Goal: Navigation & Orientation: Find specific page/section

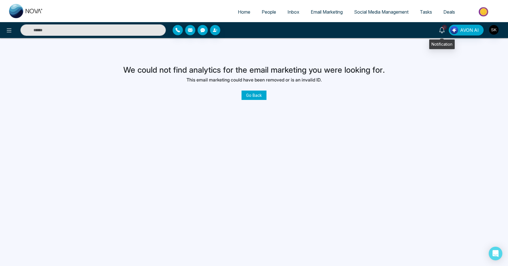
click at [446, 29] on span "9" at bounding box center [444, 27] width 5 height 5
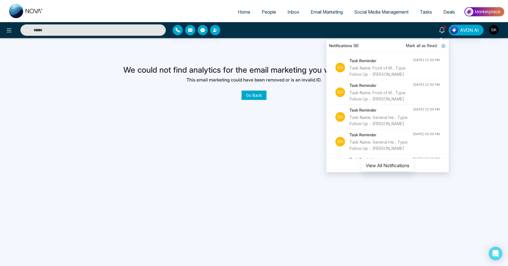
click at [312, 221] on div "Home People Inbox Email Marketing Social Media Management Tasks Deals 9 Notific…" at bounding box center [254, 133] width 508 height 266
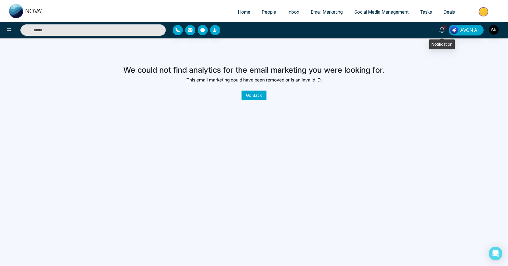
click at [442, 30] on icon at bounding box center [442, 30] width 6 height 6
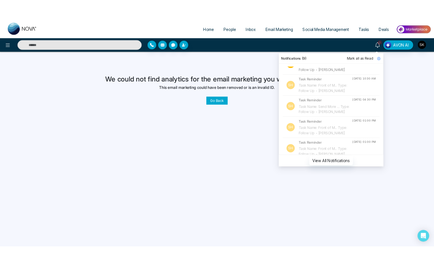
scroll to position [234, 0]
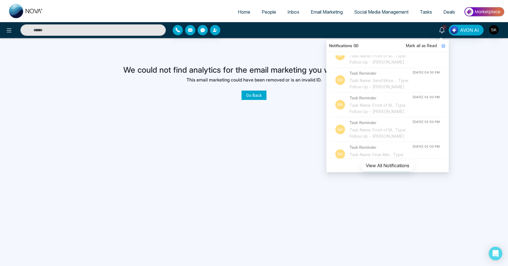
click at [494, 127] on div "Home People Inbox Email Marketing Social Media Management Tasks Deals 9 Notific…" at bounding box center [254, 133] width 508 height 266
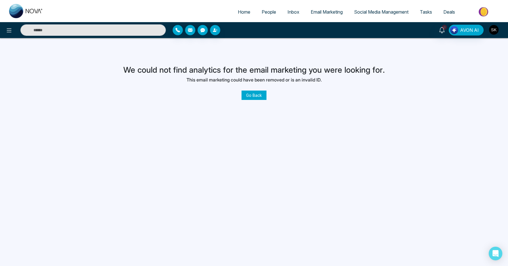
click at [491, 30] on img "button" at bounding box center [494, 30] width 10 height 10
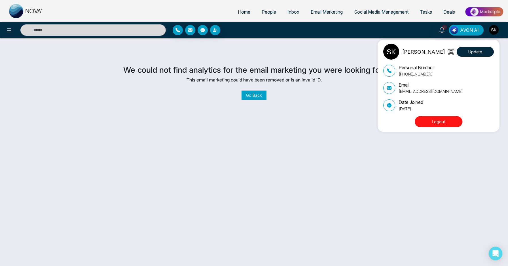
click at [333, 175] on div "[PERSON_NAME] Update Personal Number [PHONE_NUMBER] Email [EMAIL_ADDRESS][DOMAI…" at bounding box center [254, 133] width 508 height 266
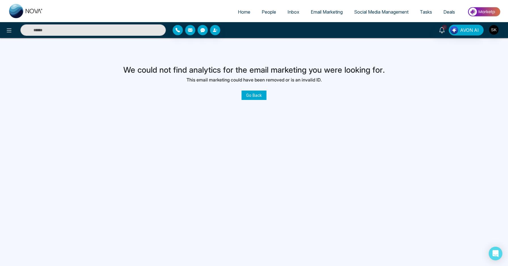
click at [241, 12] on span "Home" at bounding box center [244, 12] width 12 height 6
select select "*"
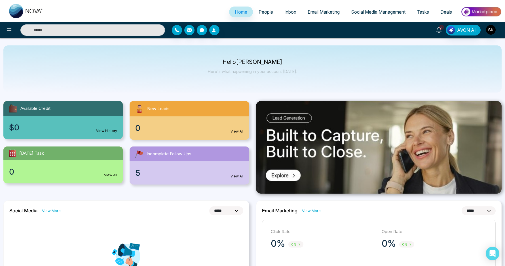
click at [437, 30] on icon at bounding box center [439, 30] width 6 height 6
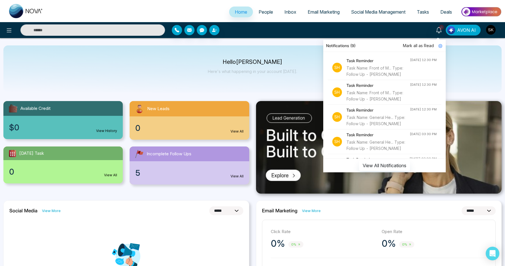
click at [317, 29] on div "9 Notifications (9) [PERSON_NAME] all as Read Sh Task Reminder Task Name: Front…" at bounding box center [400, 30] width 204 height 11
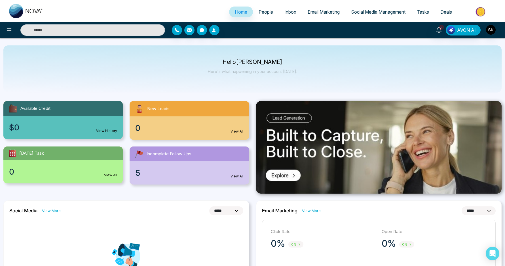
click at [233, 15] on link "Home" at bounding box center [241, 12] width 24 height 11
click at [444, 29] on span "9" at bounding box center [441, 27] width 5 height 5
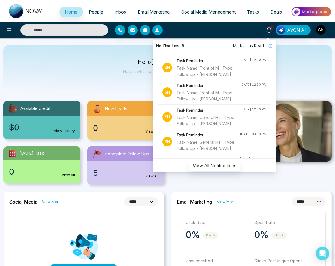
click at [76, 62] on div "Hello [PERSON_NAME] Here's what happening in your account [DATE]." at bounding box center [167, 68] width 328 height 47
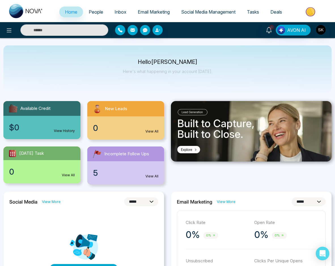
click at [65, 12] on span "Home" at bounding box center [71, 12] width 12 height 6
